Goal: Task Accomplishment & Management: Manage account settings

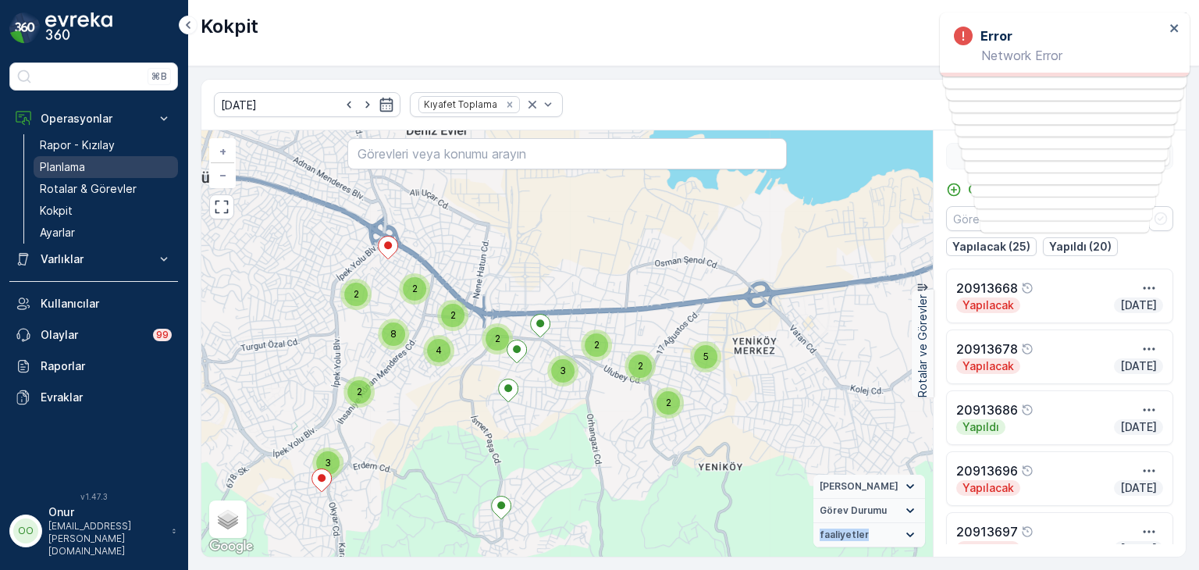
click at [87, 165] on link "Planlama" at bounding box center [106, 167] width 144 height 22
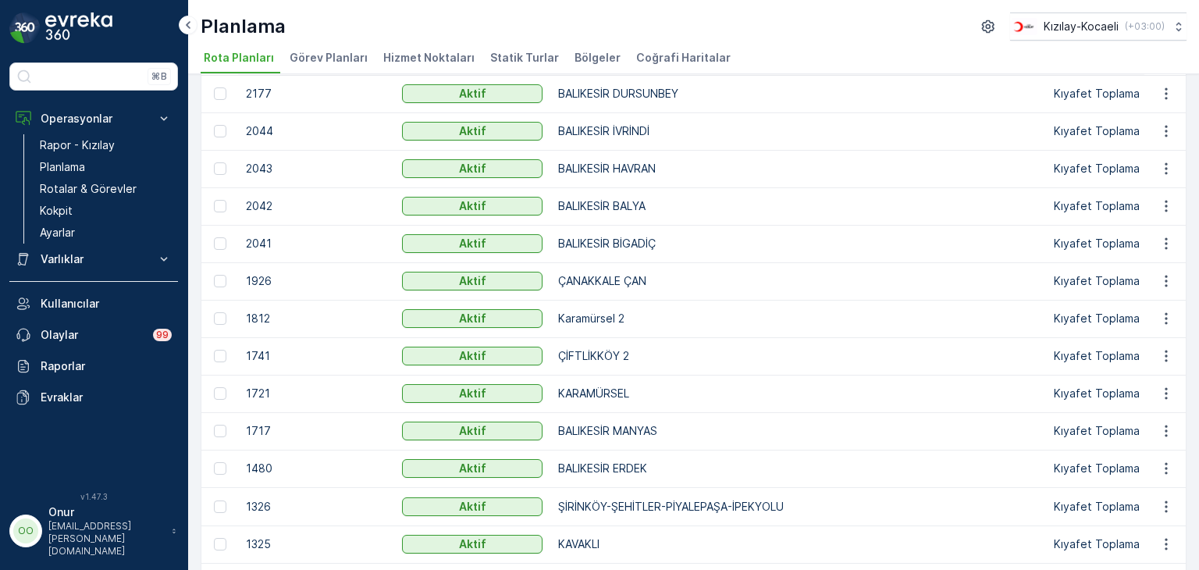
scroll to position [78, 0]
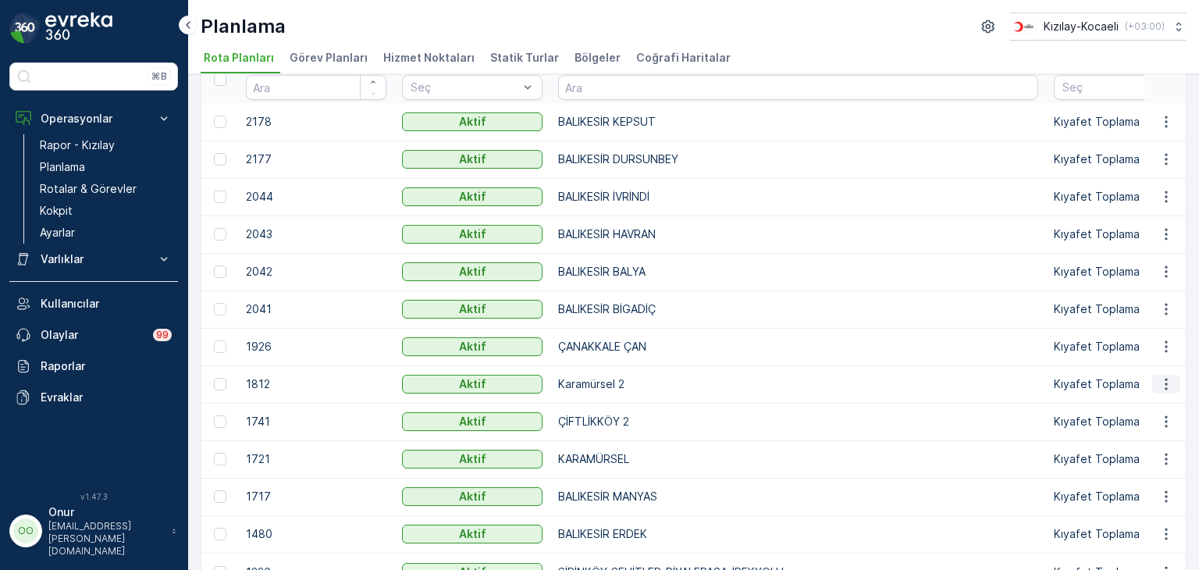
click at [1158, 378] on icon "button" at bounding box center [1166, 384] width 16 height 16
click at [1139, 403] on span "Rota Planını Düzenle" at bounding box center [1137, 407] width 107 height 16
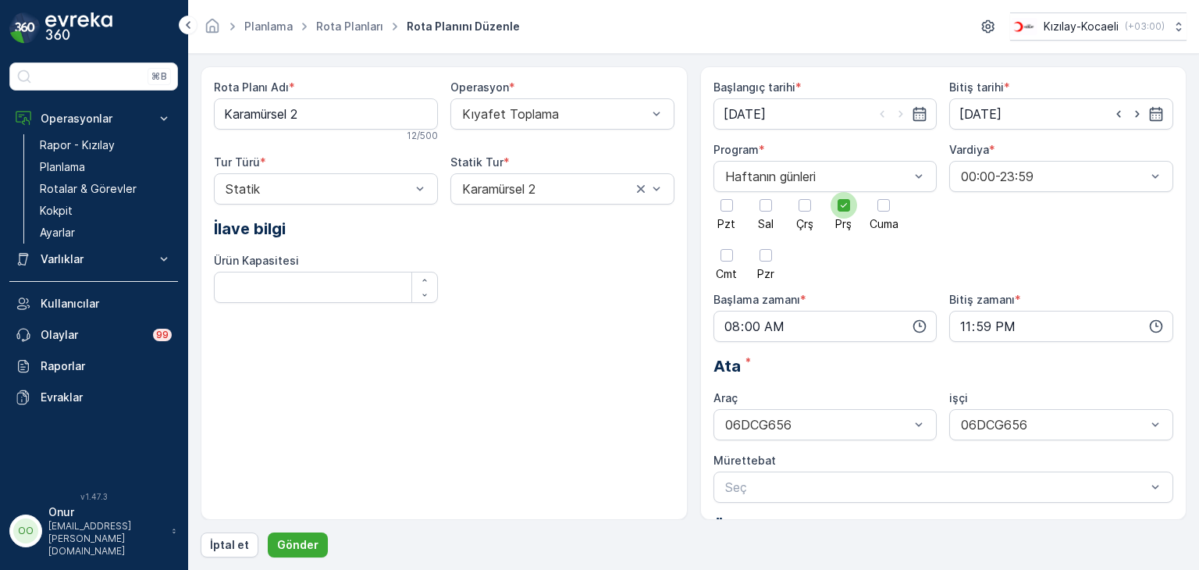
click at [849, 210] on div at bounding box center [843, 205] width 27 height 27
click at [844, 192] on input "Prş" at bounding box center [844, 192] width 0 height 0
click at [730, 209] on div at bounding box center [726, 205] width 12 height 12
click at [726, 192] on input "Pzt" at bounding box center [726, 192] width 0 height 0
click at [917, 320] on icon "button" at bounding box center [919, 326] width 16 height 16
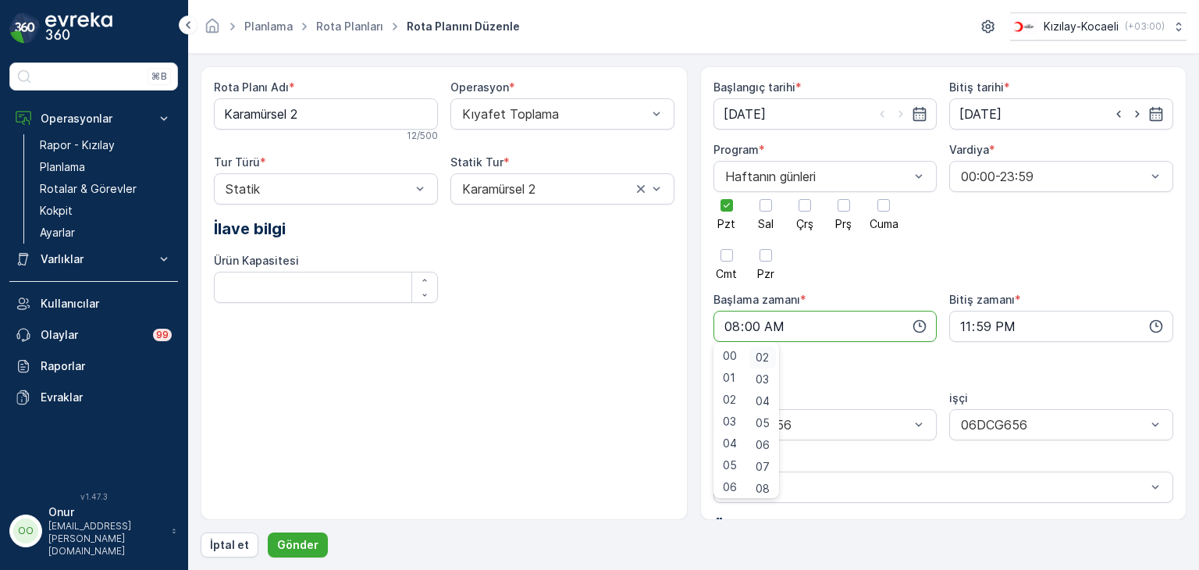
scroll to position [78, 0]
click at [769, 389] on span "05" at bounding box center [762, 387] width 14 height 16
type input "08:05"
click at [313, 530] on div "Rota Planı Adı * Karamürsel 2 12 / 500 Operasyon * Kıyafet Toplama Tur Türü * S…" at bounding box center [694, 311] width 986 height 491
click at [307, 545] on p "Gönder" at bounding box center [297, 545] width 41 height 16
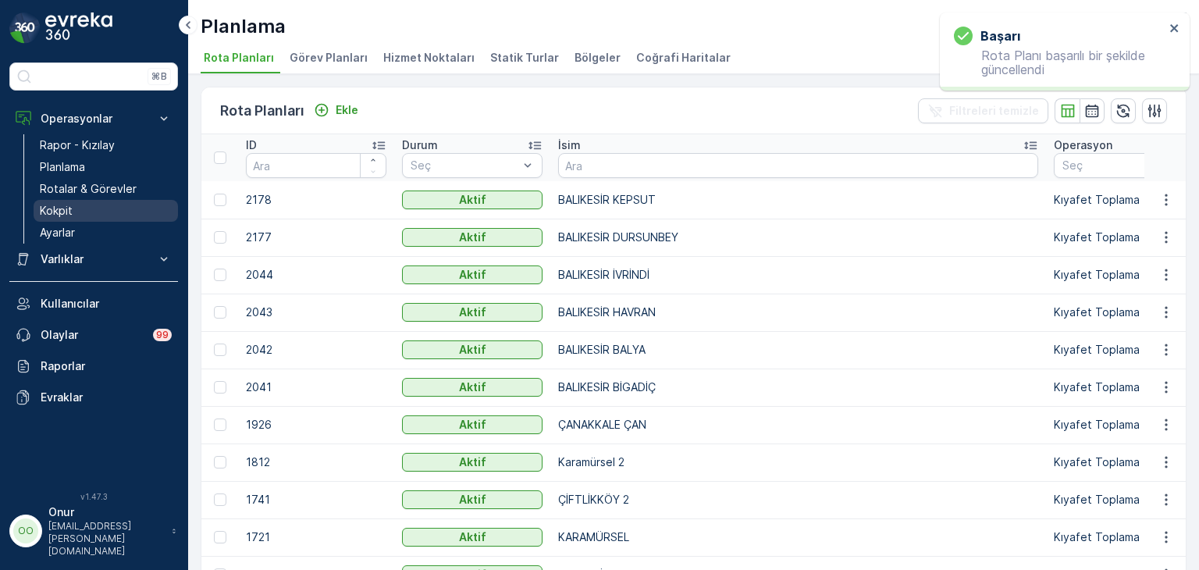
click at [47, 211] on p "Kokpit" at bounding box center [56, 211] width 33 height 16
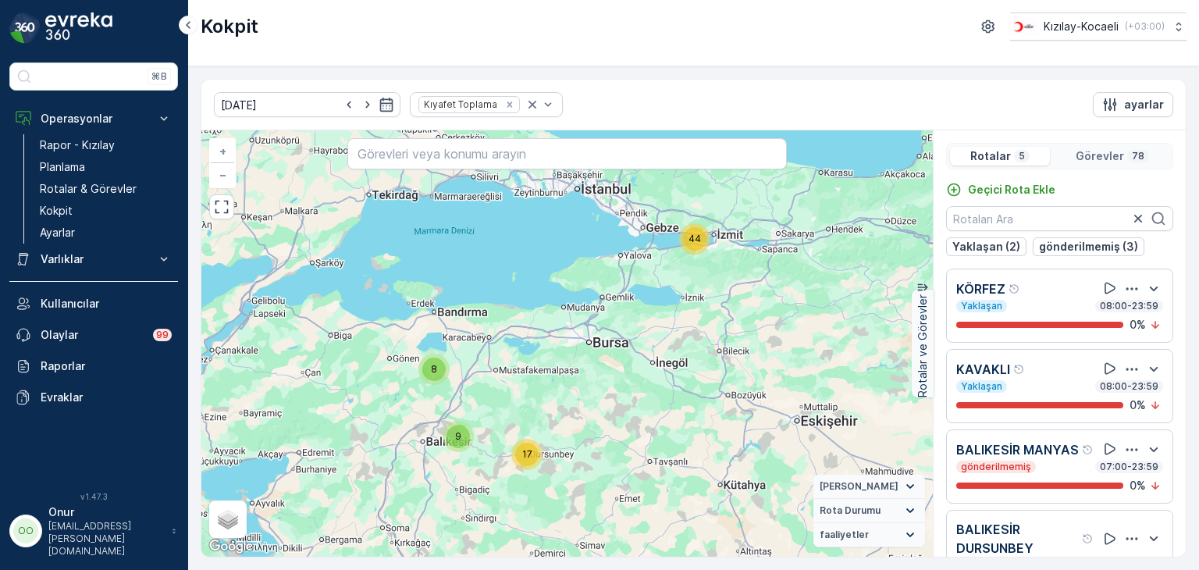
click at [1124, 293] on icon "button" at bounding box center [1132, 289] width 16 height 16
click at [1071, 361] on div "Sil" at bounding box center [1112, 361] width 137 height 22
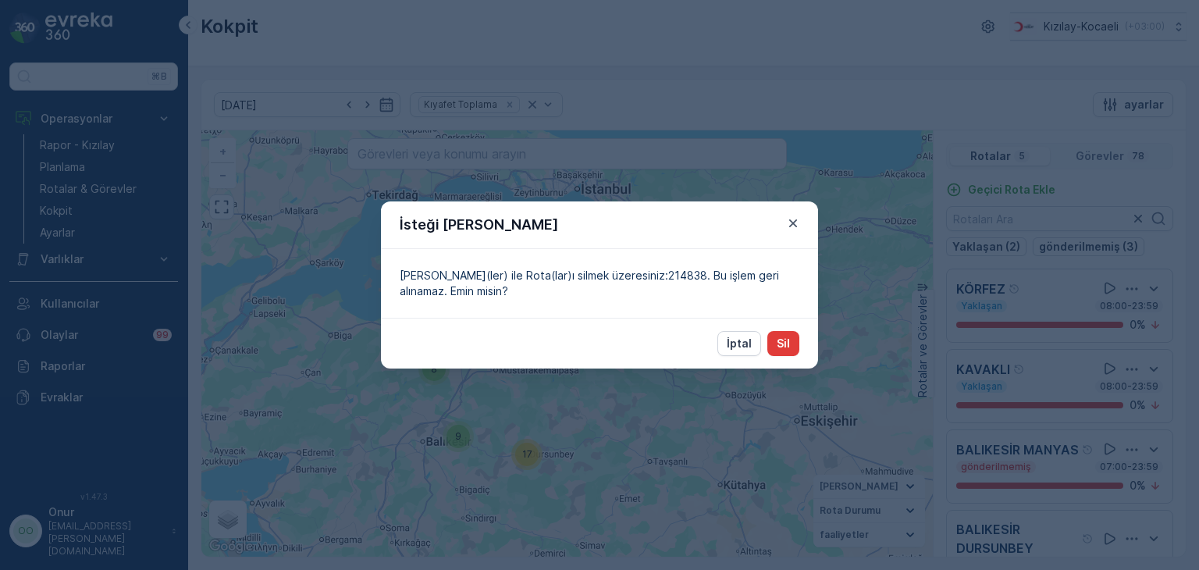
click at [784, 341] on p "Sil" at bounding box center [782, 344] width 13 height 16
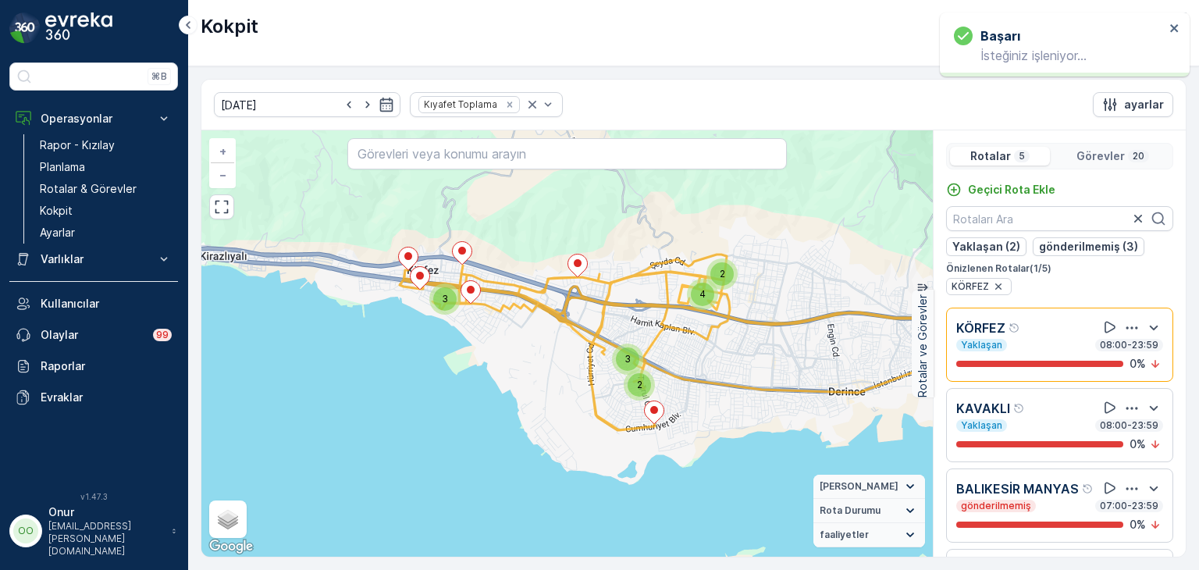
click at [1126, 407] on icon "button" at bounding box center [1132, 408] width 12 height 2
click at [1060, 472] on span "Sil" at bounding box center [1056, 480] width 12 height 16
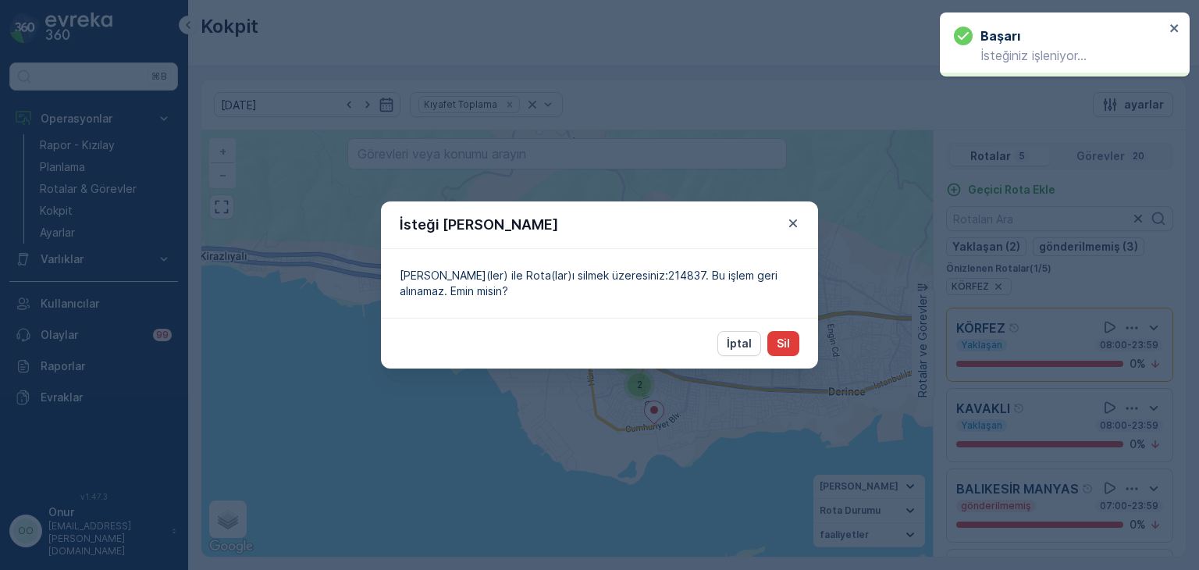
click at [787, 343] on p "Sil" at bounding box center [782, 344] width 13 height 16
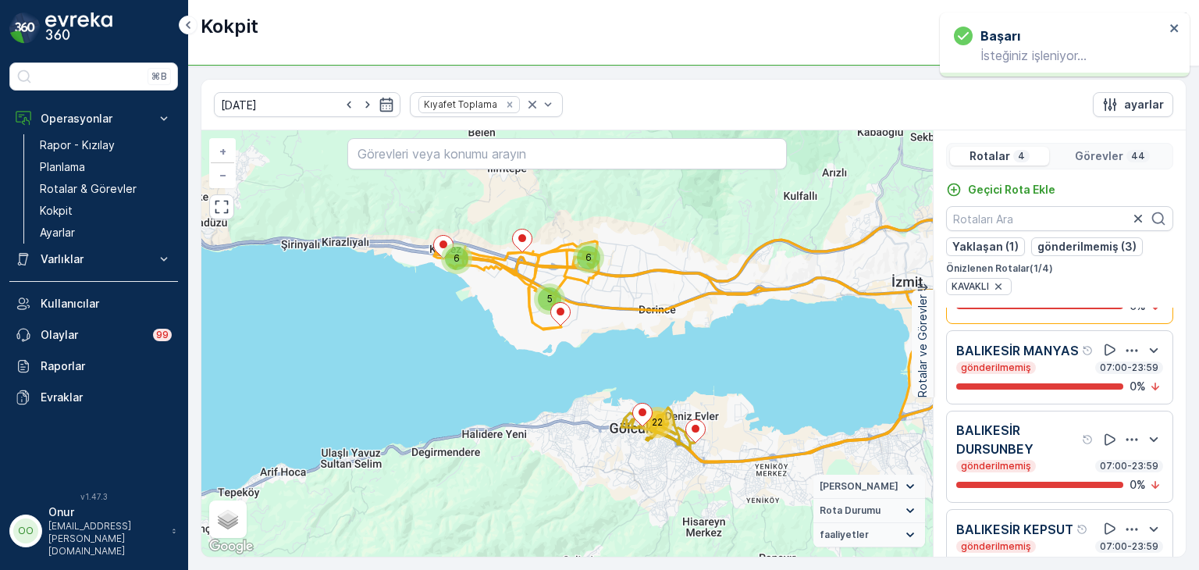
scroll to position [92, 0]
click at [1124, 432] on icon "button" at bounding box center [1132, 440] width 16 height 16
click at [1067, 488] on div "Sil" at bounding box center [1112, 478] width 137 height 22
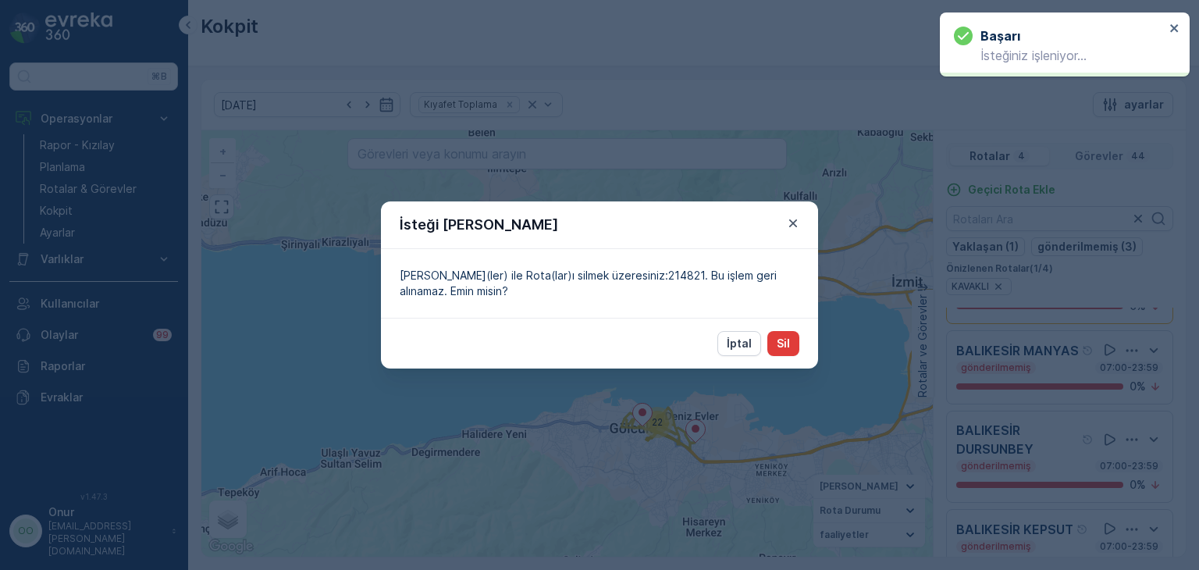
click at [777, 345] on p "Sil" at bounding box center [782, 344] width 13 height 16
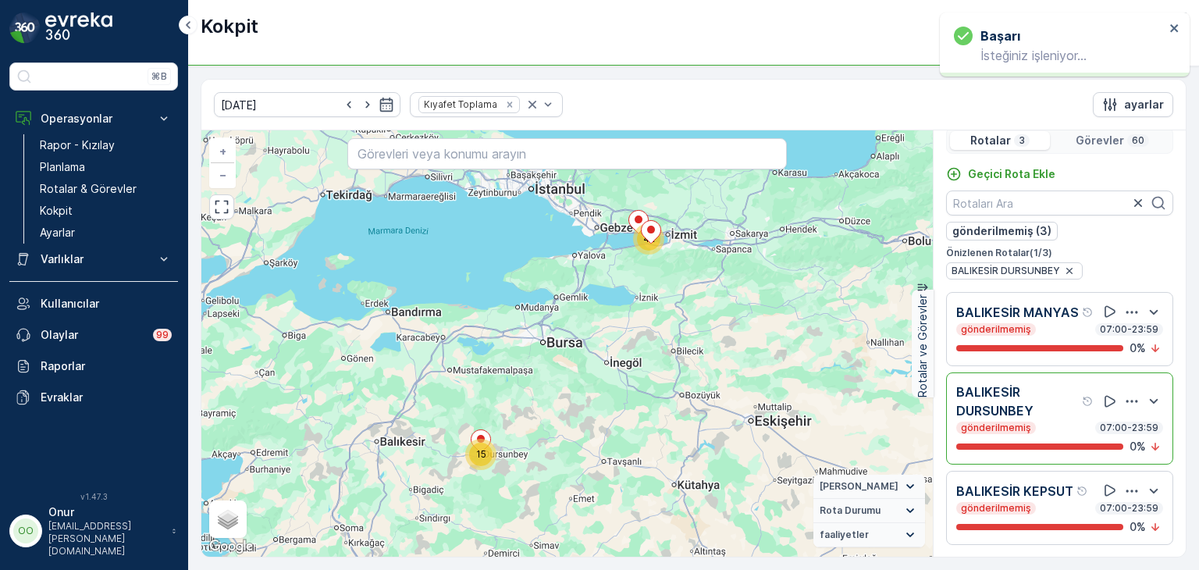
scroll to position [0, 0]
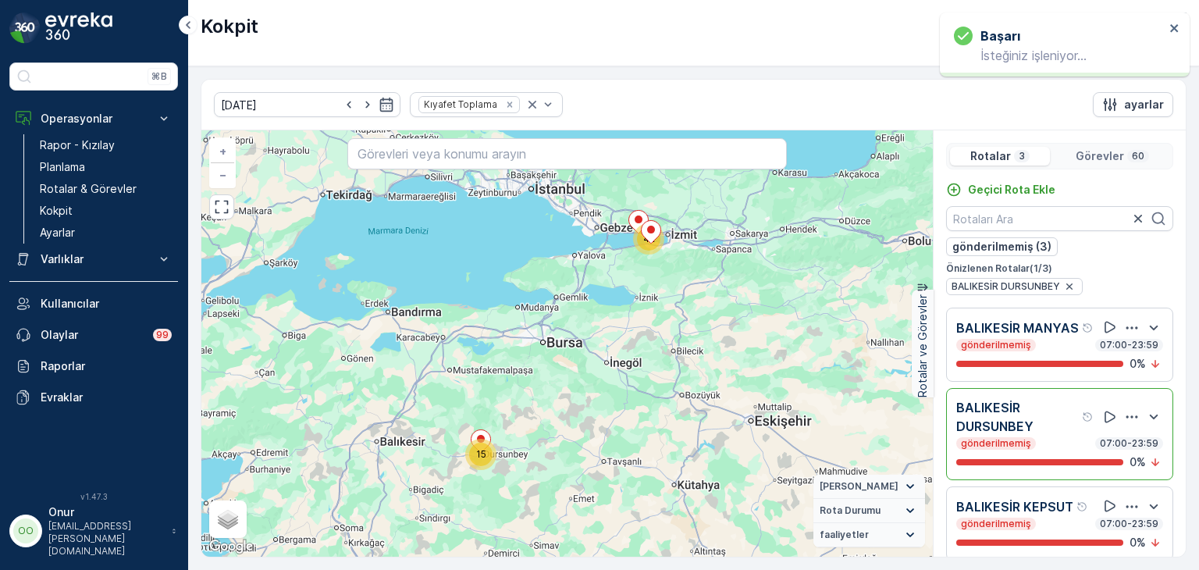
click at [1131, 333] on icon "button" at bounding box center [1132, 328] width 16 height 16
click at [1086, 402] on div "Sil" at bounding box center [1112, 391] width 137 height 22
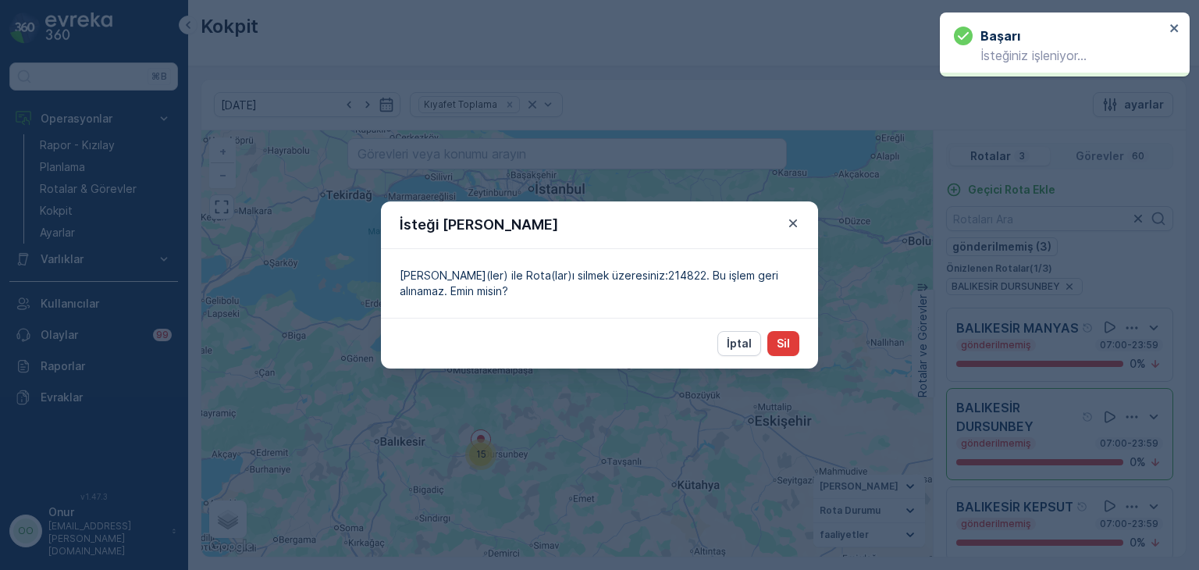
click at [777, 343] on p "Sil" at bounding box center [782, 344] width 13 height 16
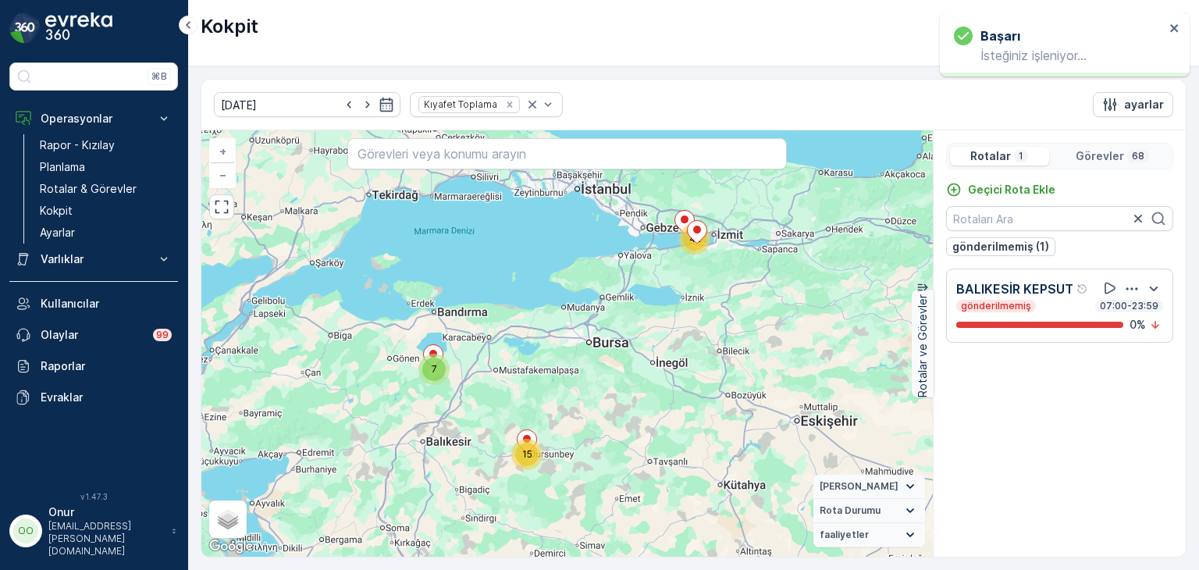
click at [1131, 287] on icon "button" at bounding box center [1132, 288] width 12 height 2
click at [1099, 339] on div "Sil" at bounding box center [1116, 333] width 137 height 22
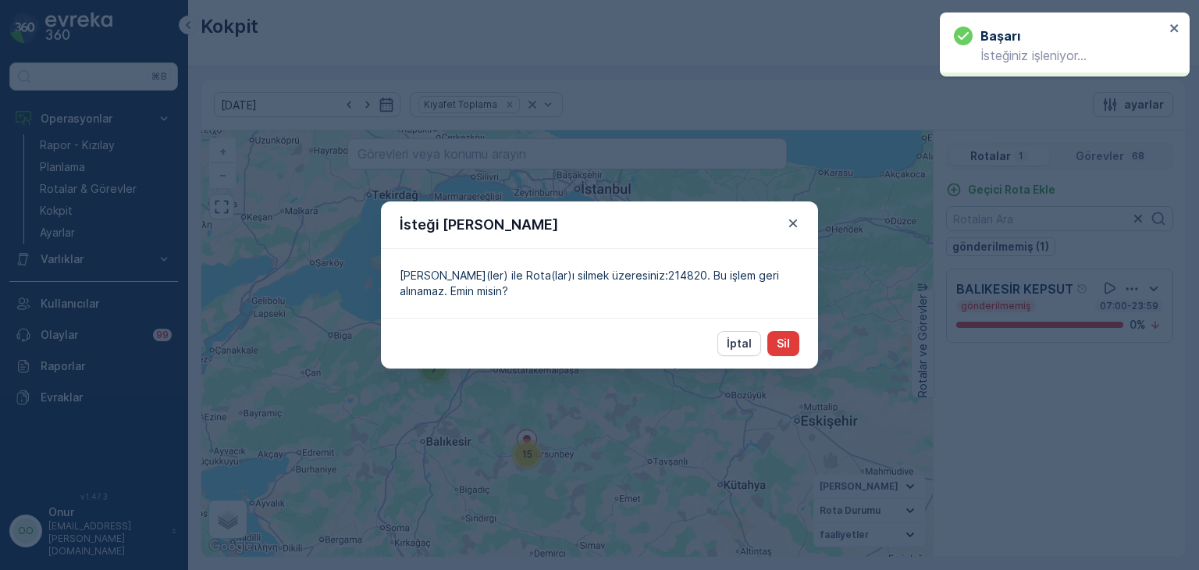
click at [787, 343] on p "Sil" at bounding box center [782, 344] width 13 height 16
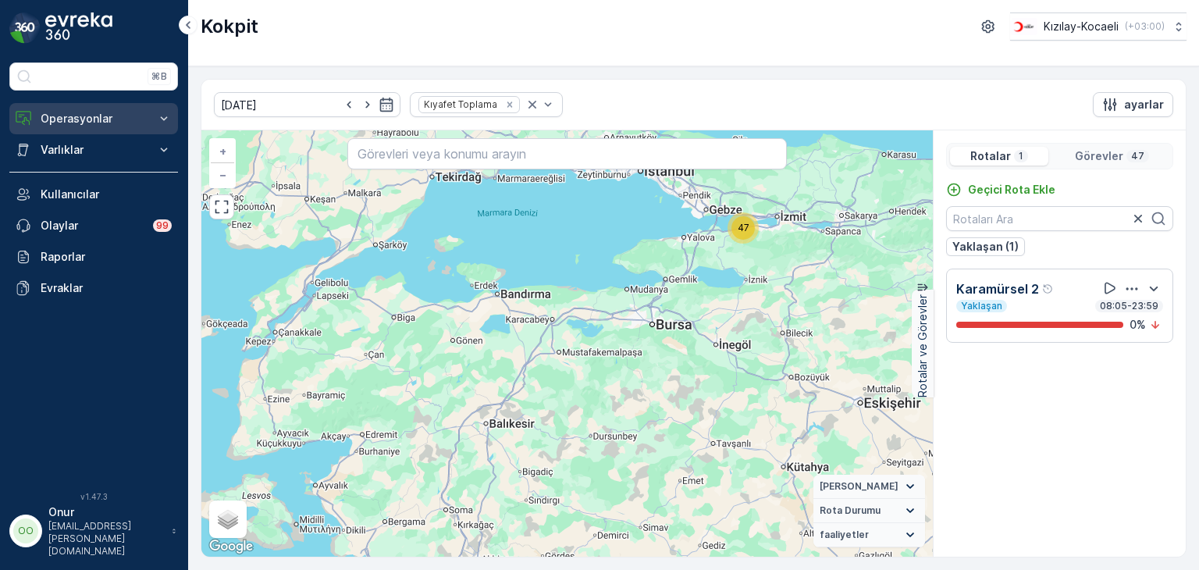
click at [80, 109] on button "Operasyonlar" at bounding box center [93, 118] width 169 height 31
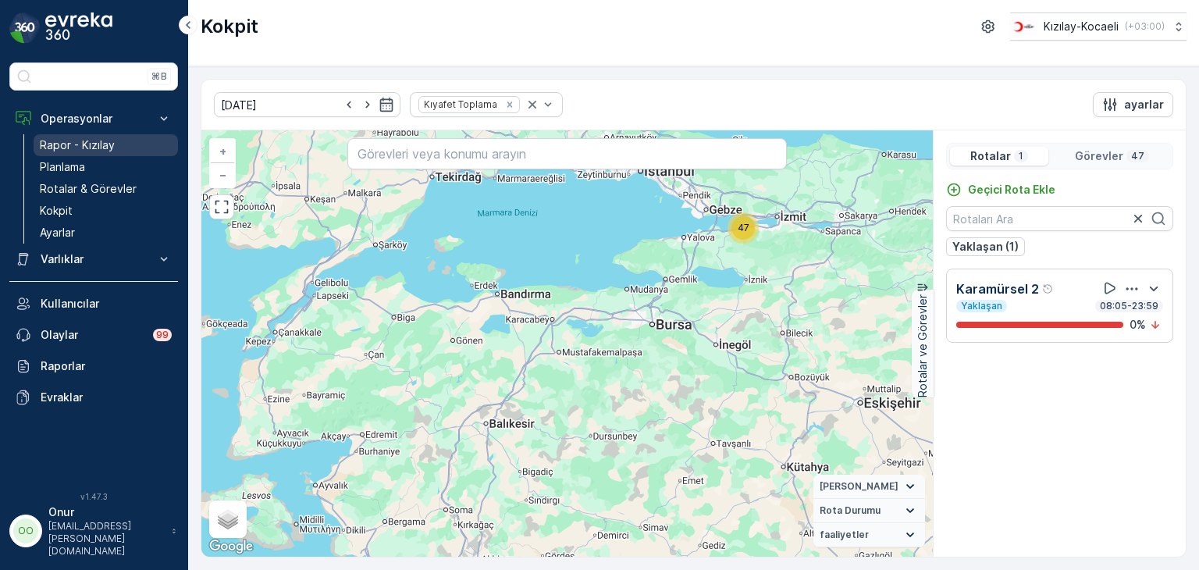
click at [89, 141] on p "Rapor - Kızılay" at bounding box center [77, 145] width 75 height 16
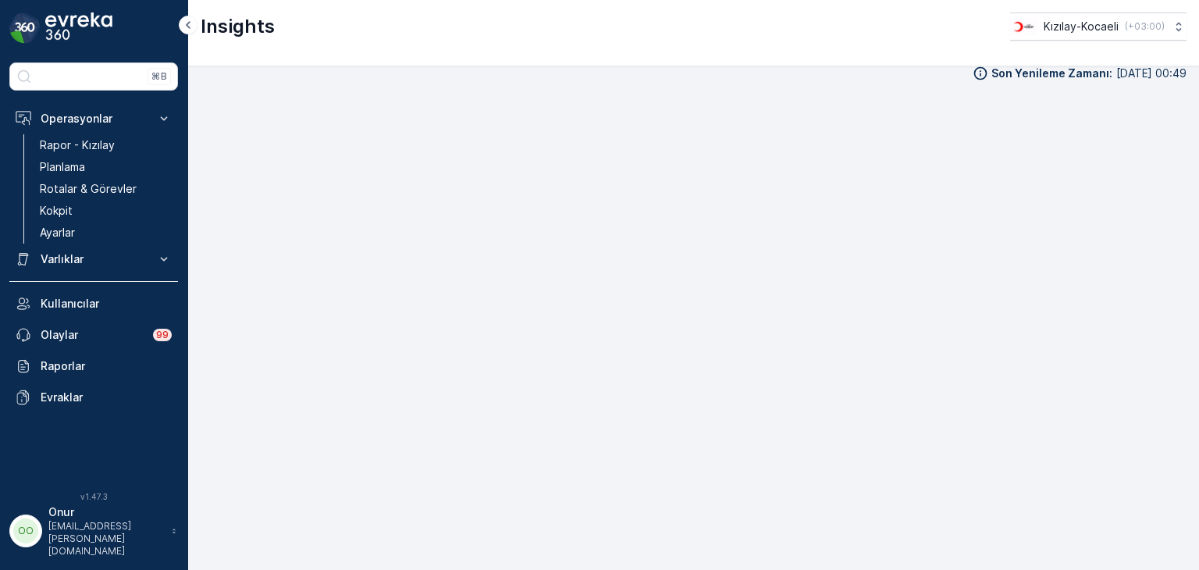
scroll to position [16, 0]
click at [84, 204] on link "Kokpit" at bounding box center [106, 211] width 144 height 22
